Goal: Find specific page/section

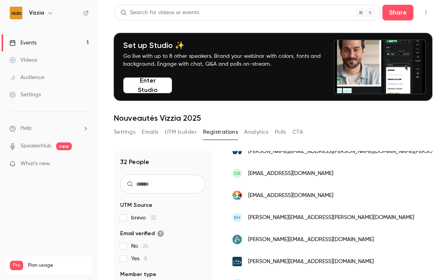
click at [28, 42] on div "Events" at bounding box center [22, 43] width 27 height 8
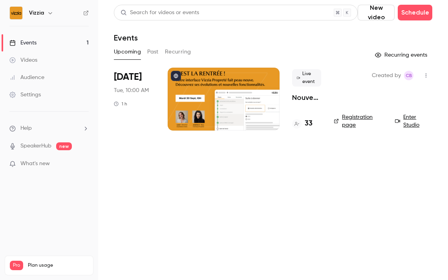
click at [309, 118] on h4 "33" at bounding box center [309, 123] width 8 height 11
